Goal: Find specific page/section: Find specific page/section

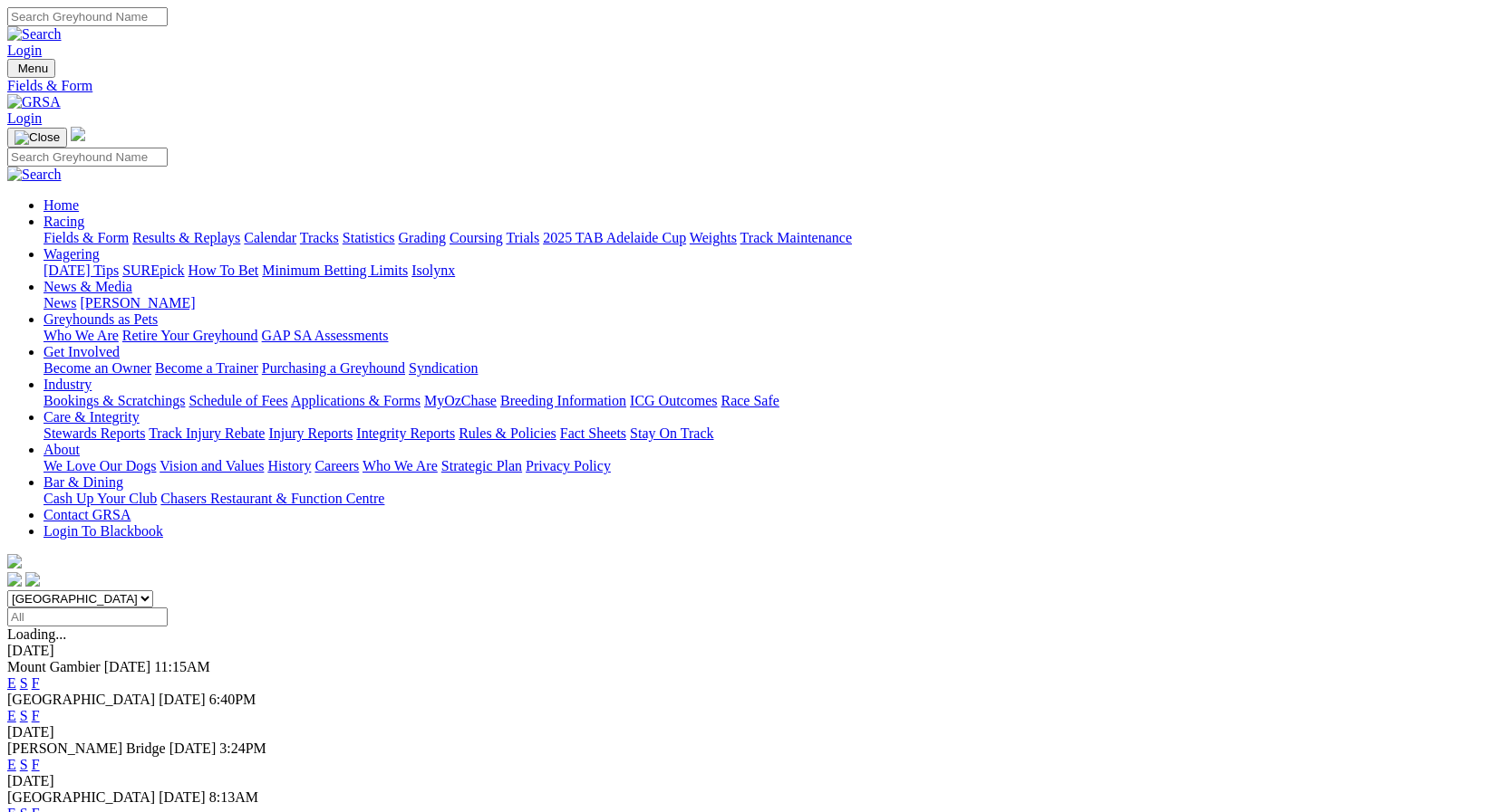
click at [40, 708] on link "F" at bounding box center [36, 716] width 8 height 15
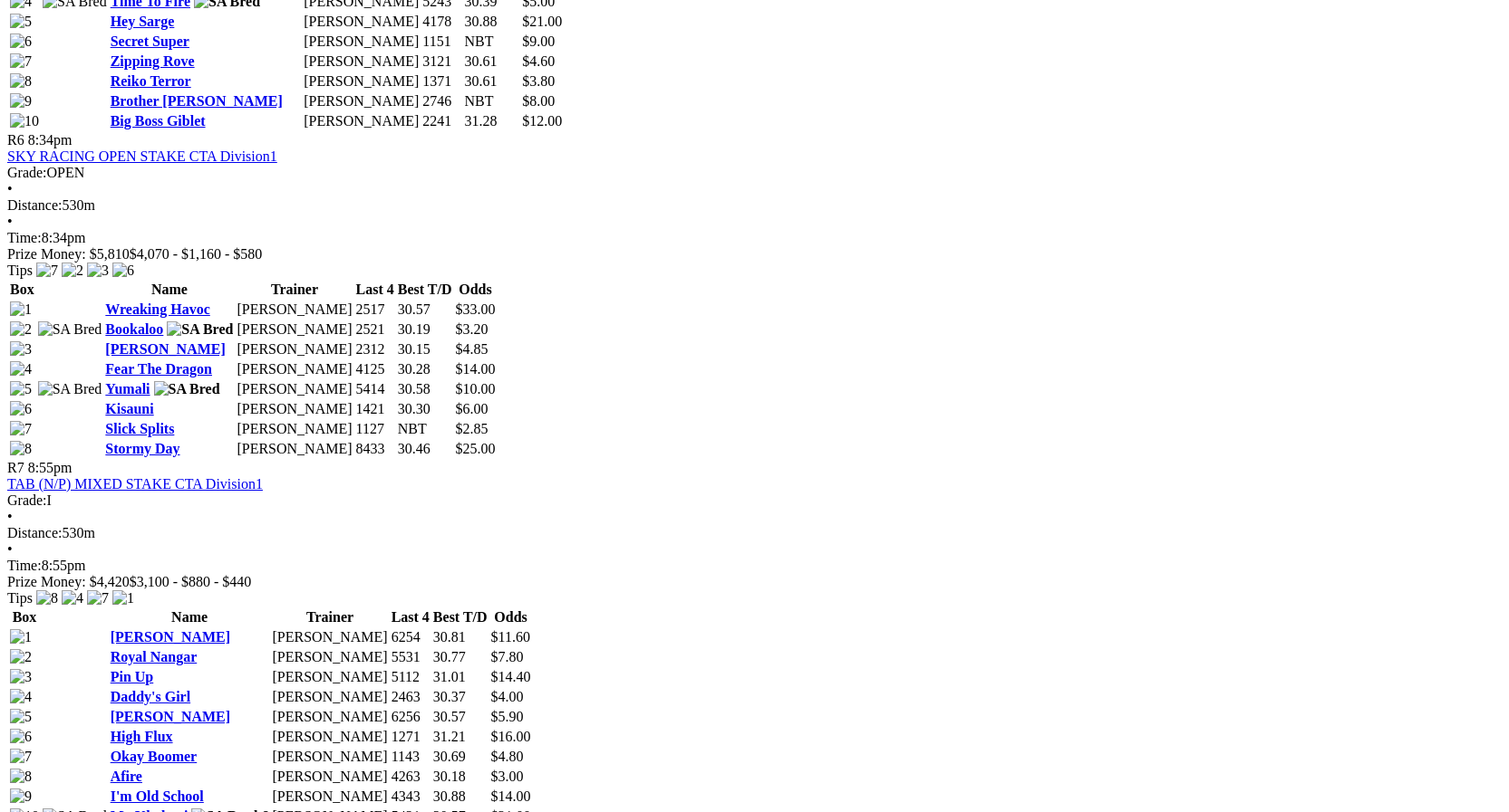
scroll to position [2536, 0]
